Goal: Transaction & Acquisition: Purchase product/service

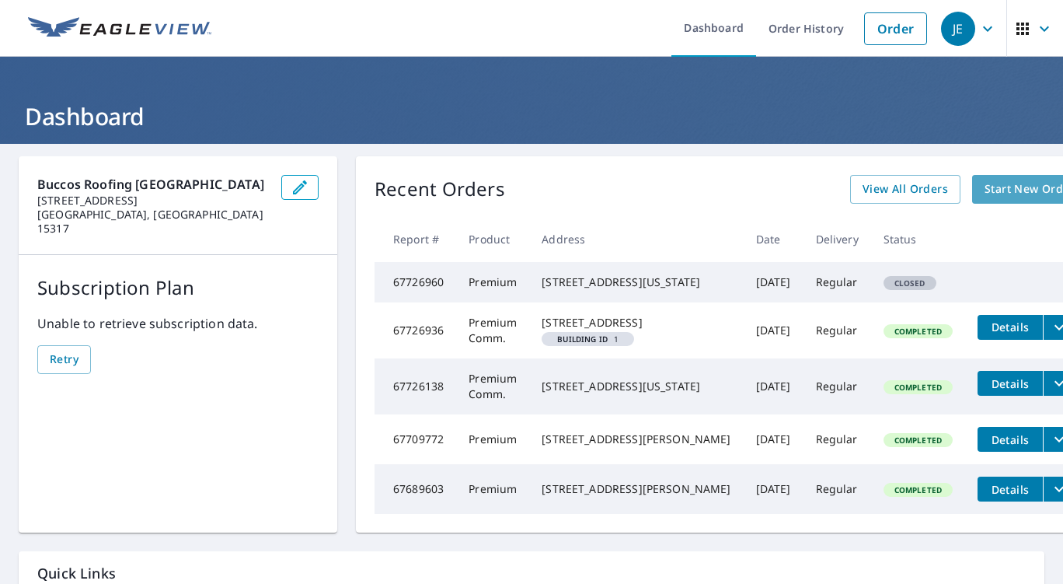
click at [985, 195] on span "Start New Order" at bounding box center [1030, 189] width 90 height 19
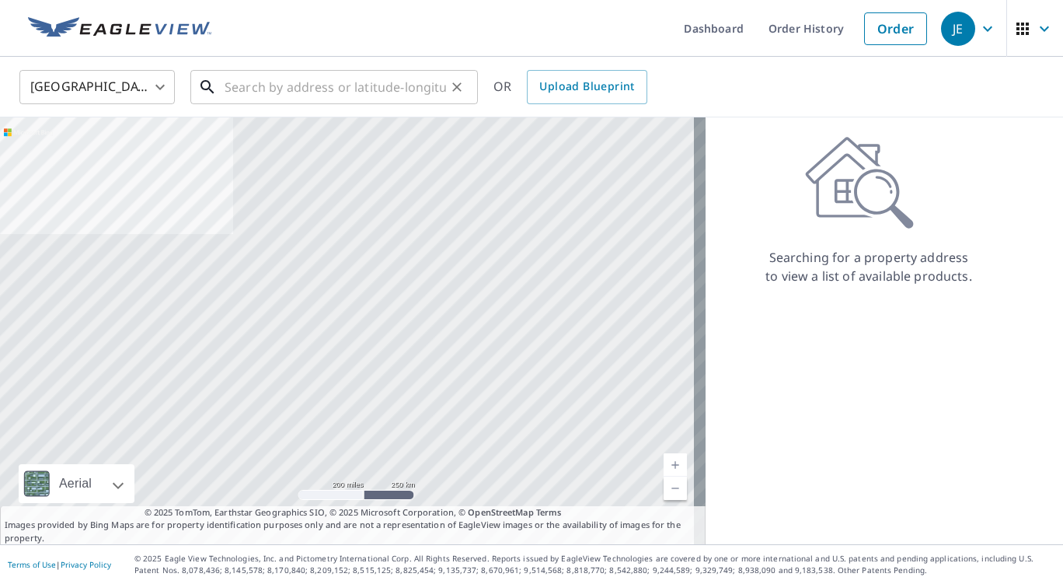
click at [340, 86] on input "text" at bounding box center [336, 87] width 222 height 44
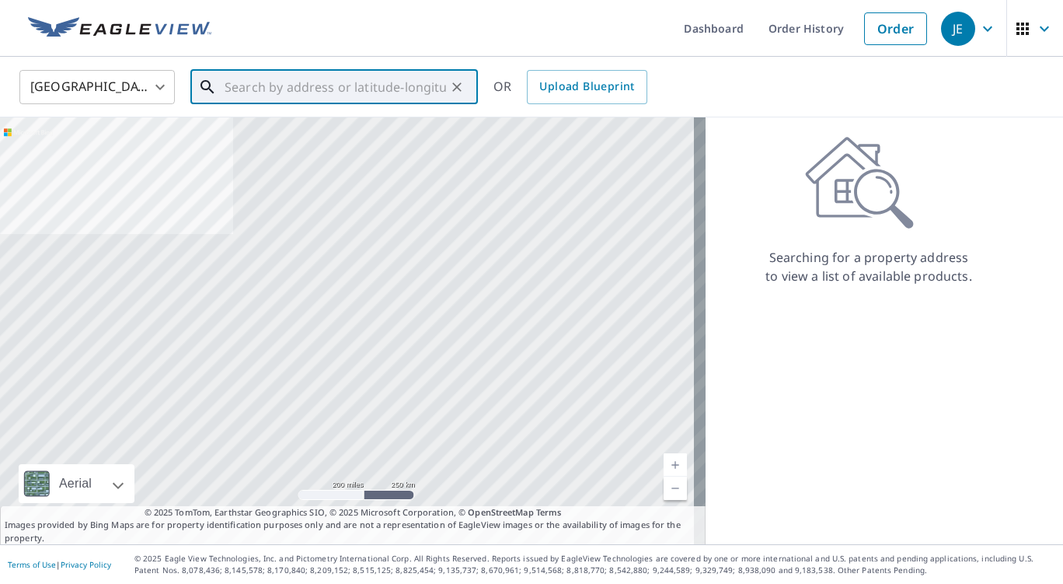
paste input "[STREET_ADDRESS]"
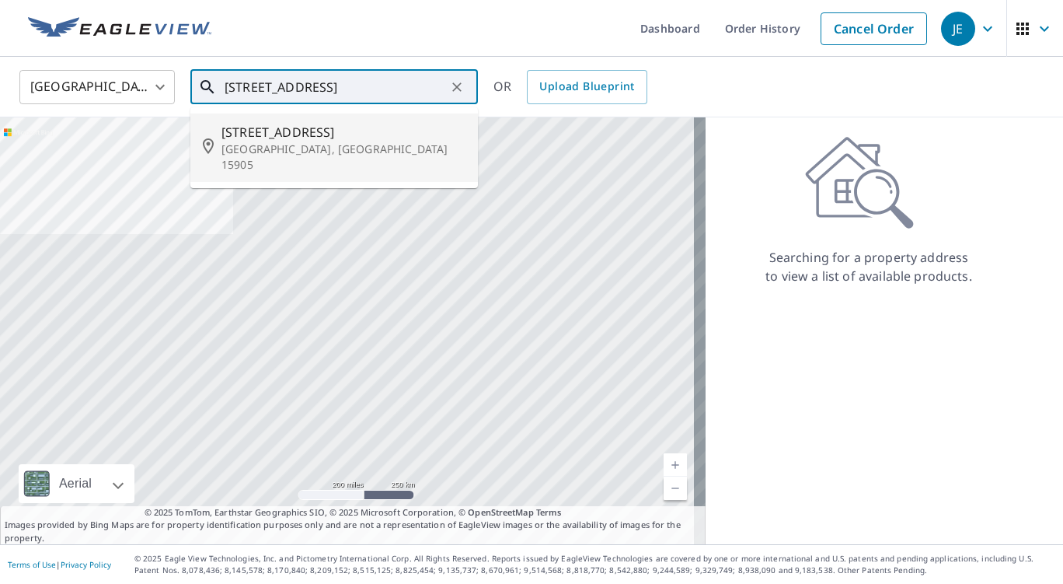
click at [317, 143] on p "[GEOGRAPHIC_DATA], [GEOGRAPHIC_DATA] 15905" at bounding box center [344, 156] width 244 height 31
type input "[STREET_ADDRESS]"
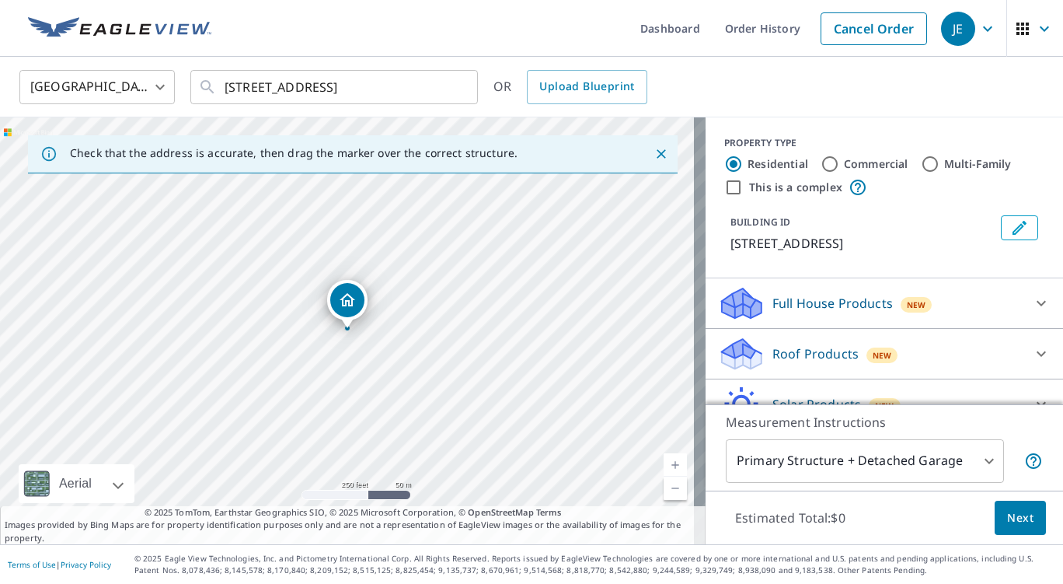
scroll to position [76, 0]
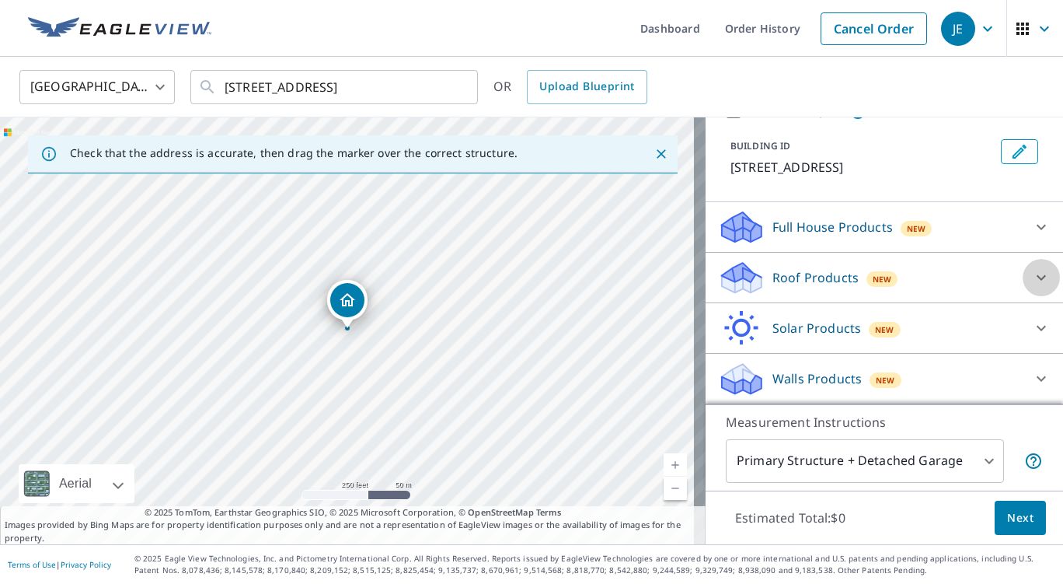
click at [1032, 270] on icon at bounding box center [1041, 277] width 19 height 19
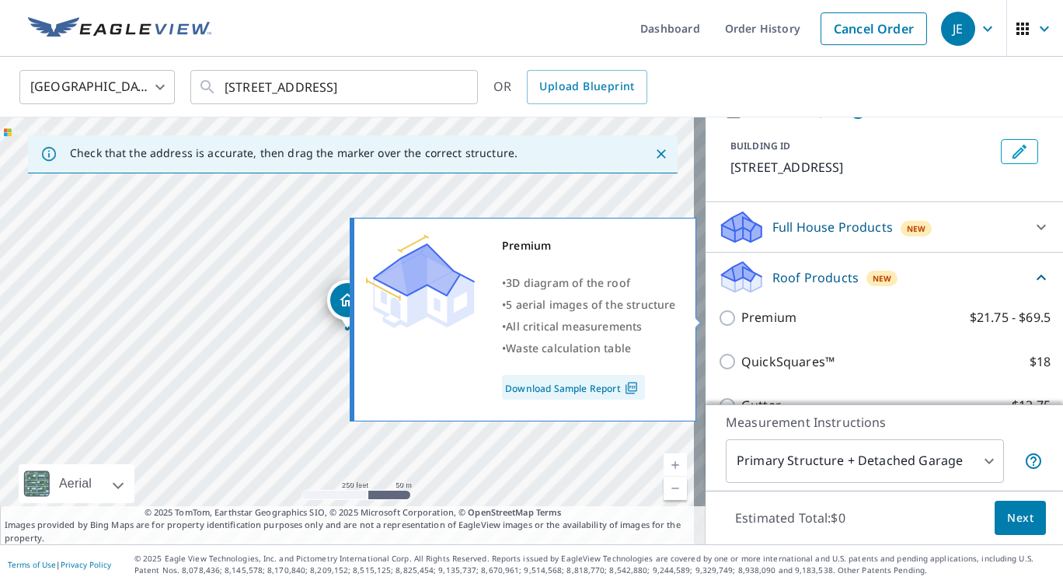
click at [762, 316] on p "Premium" at bounding box center [769, 317] width 55 height 19
click at [742, 316] on input "Premium $21.75 - $69.5" at bounding box center [729, 318] width 23 height 19
checkbox input "true"
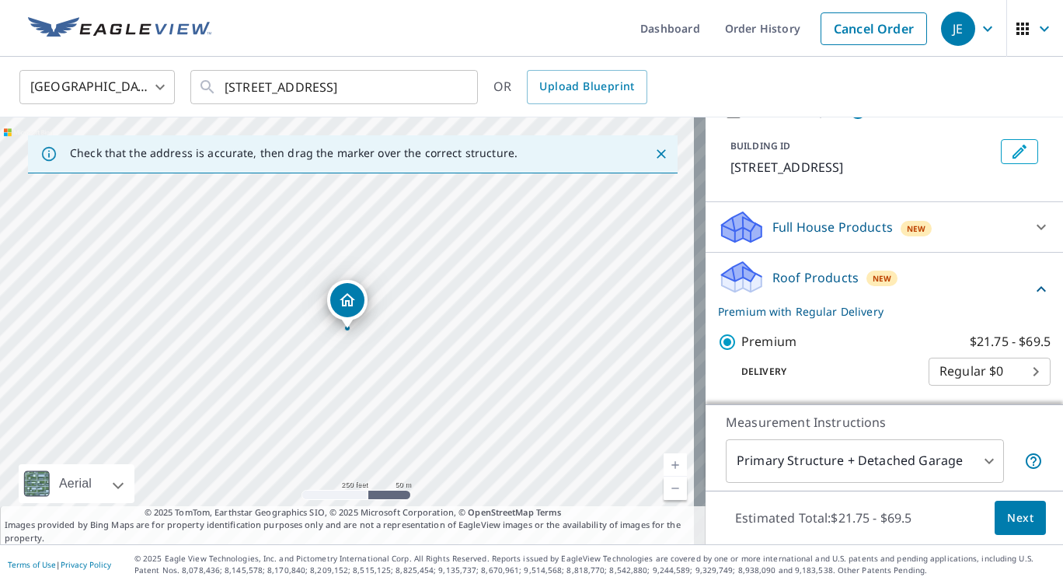
click at [1007, 515] on span "Next" at bounding box center [1020, 517] width 26 height 19
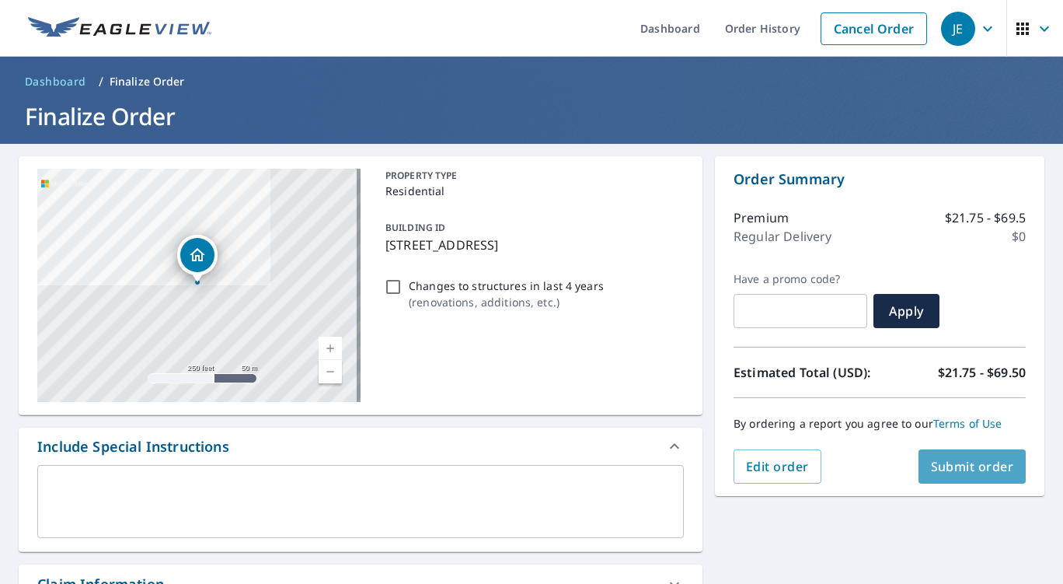
click at [948, 454] on button "Submit order" at bounding box center [973, 466] width 108 height 34
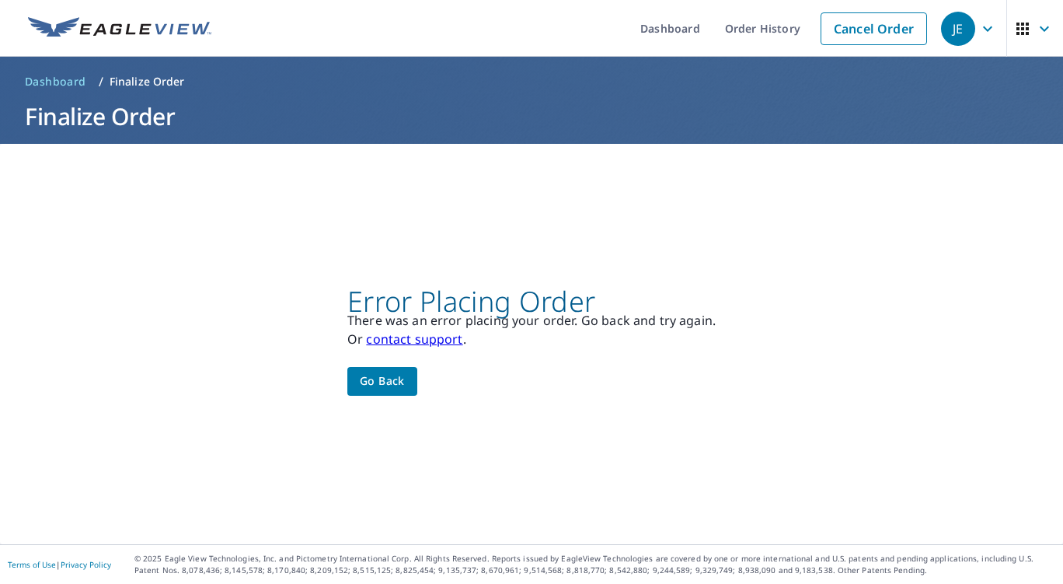
click at [402, 380] on button "Go back" at bounding box center [382, 381] width 70 height 29
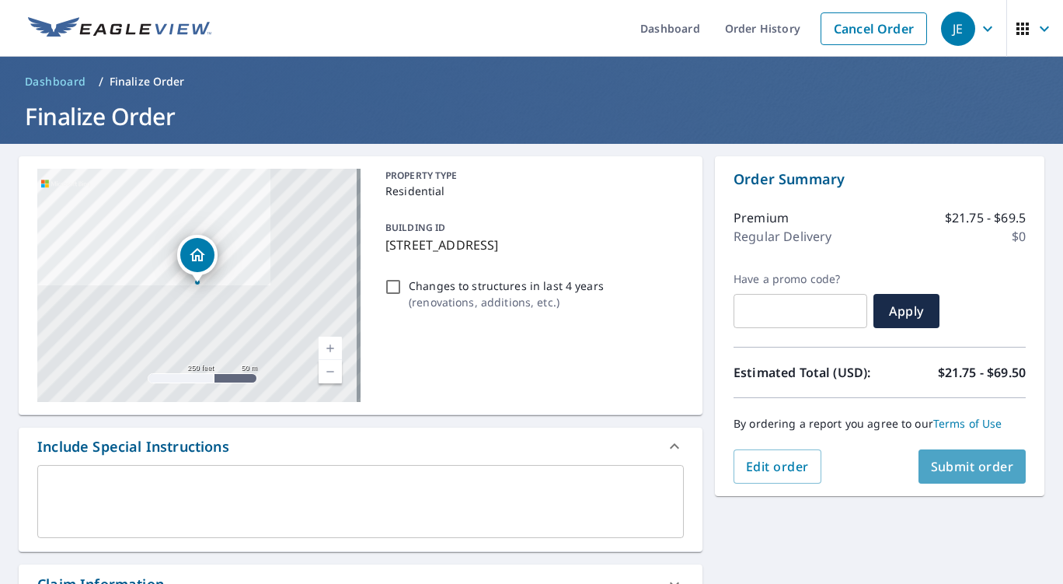
click at [982, 477] on button "Submit order" at bounding box center [973, 466] width 108 height 34
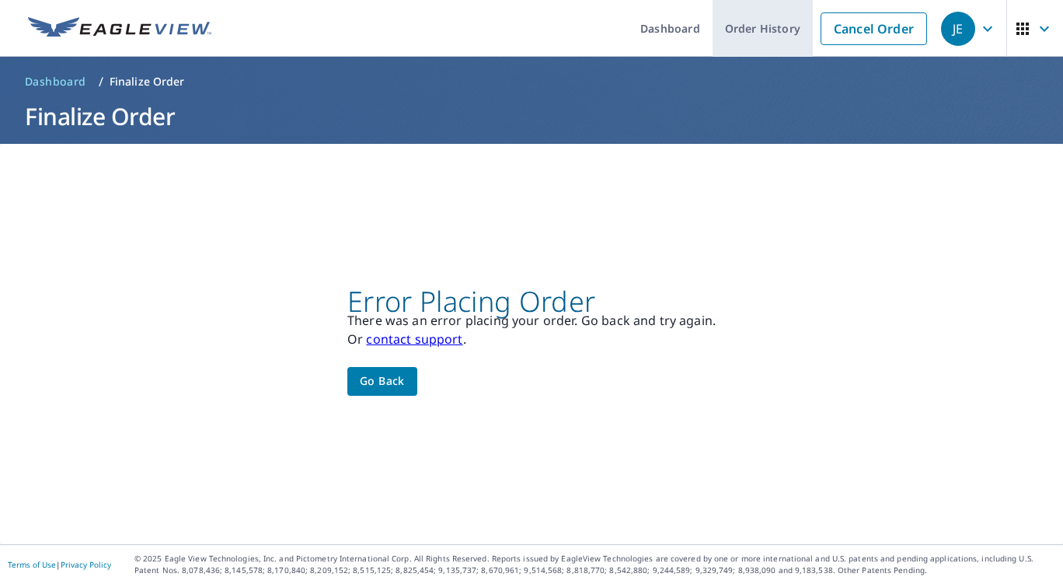
click at [744, 35] on link "Order History" at bounding box center [763, 28] width 100 height 57
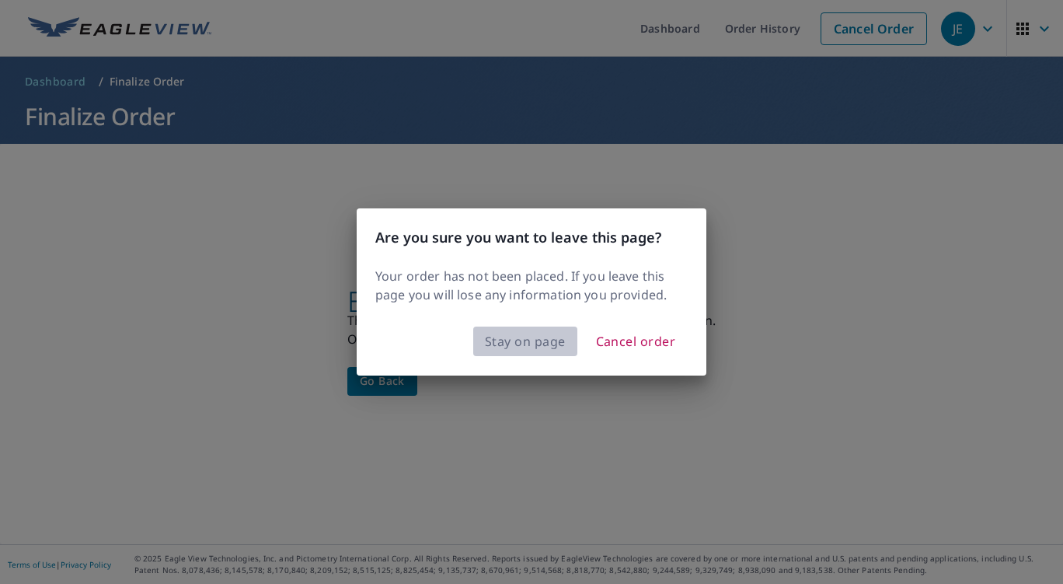
click at [525, 342] on span "Stay on page" at bounding box center [525, 341] width 81 height 22
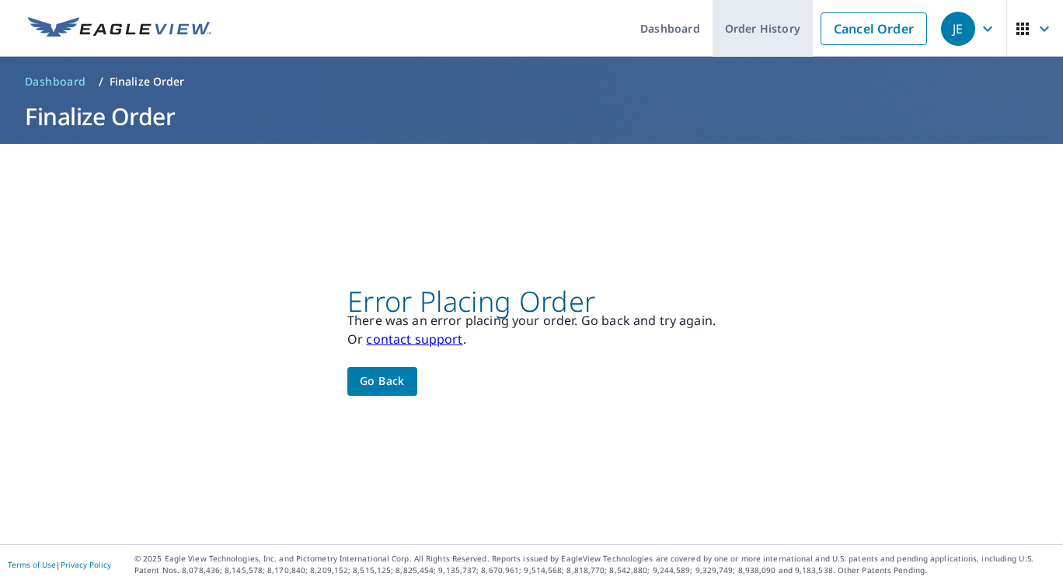
click at [760, 25] on link "Order History" at bounding box center [763, 28] width 100 height 57
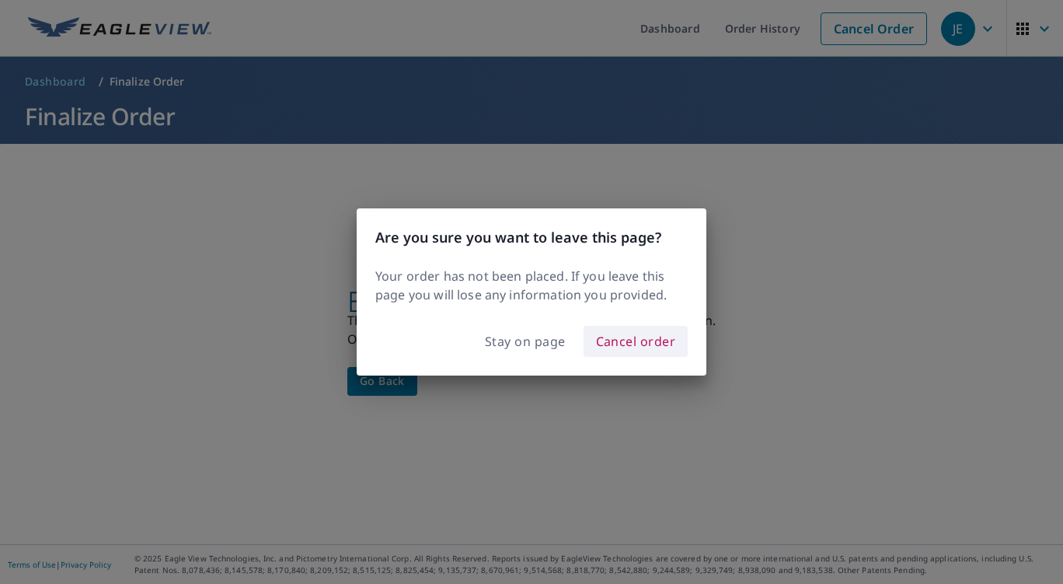
click at [637, 348] on span "Cancel order" at bounding box center [636, 341] width 80 height 22
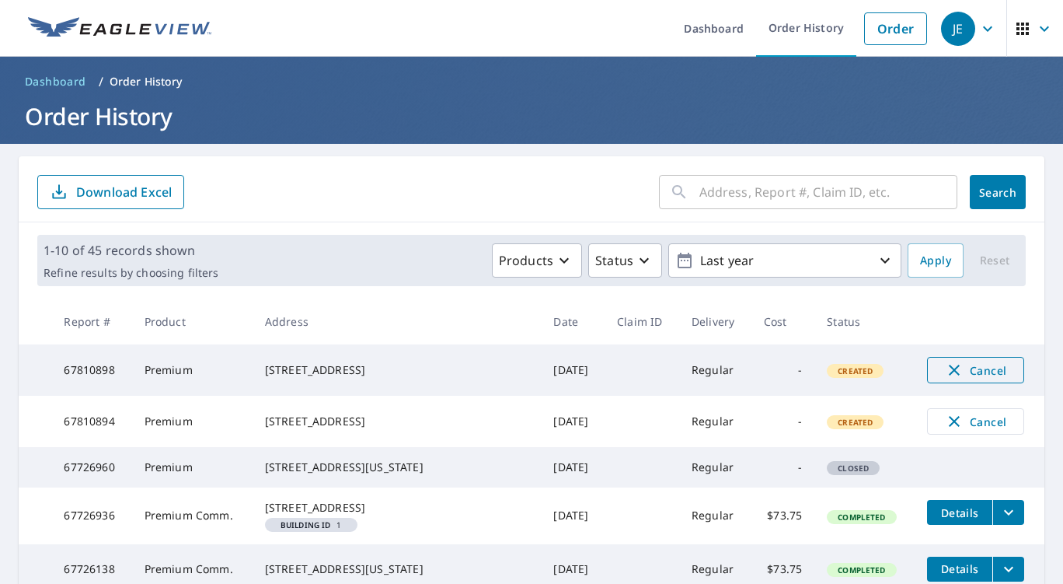
click at [945, 370] on icon "button" at bounding box center [954, 370] width 19 height 19
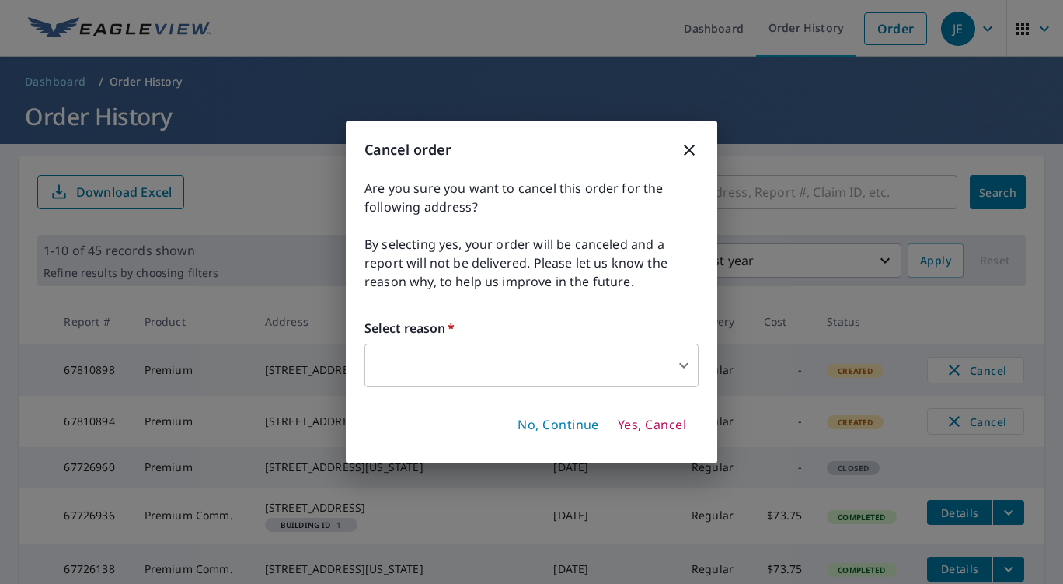
click at [625, 347] on body "JE JE Dashboard Order History Order JE Dashboard / Order History Order History …" at bounding box center [531, 292] width 1063 height 584
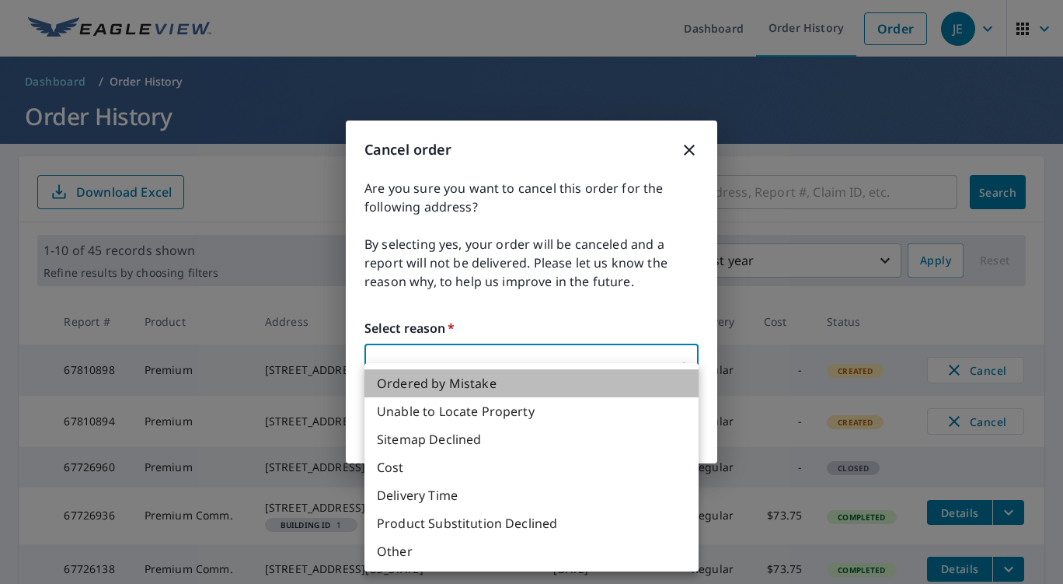
click at [591, 382] on li "Ordered by Mistake" at bounding box center [532, 383] width 334 height 28
type input "30"
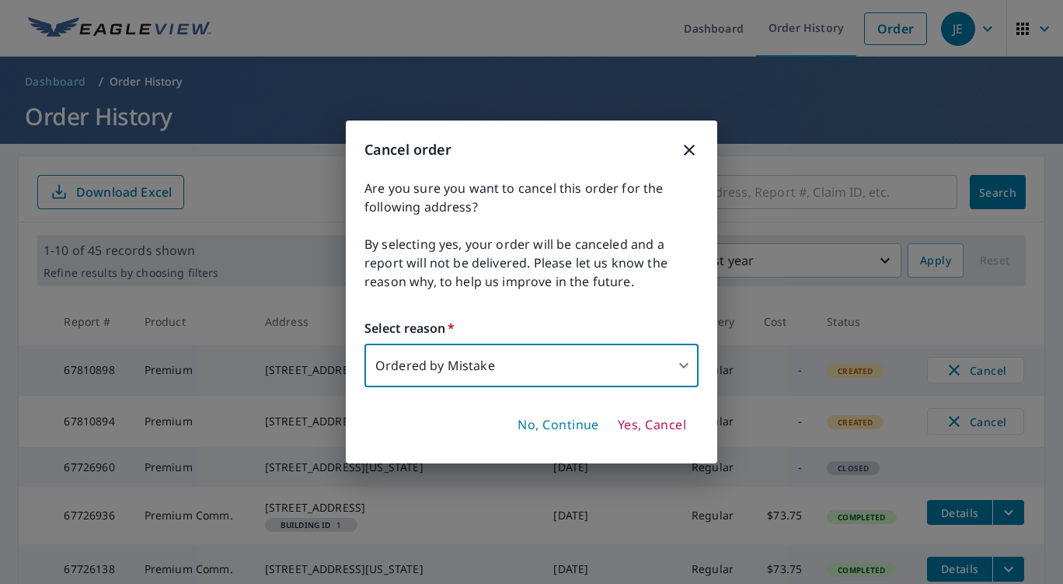
click at [637, 425] on span "Yes, Cancel" at bounding box center [652, 425] width 68 height 17
